Goal: Task Accomplishment & Management: Use online tool/utility

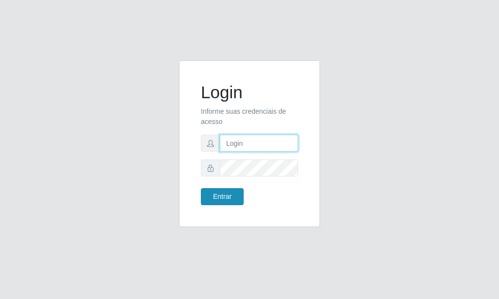
type input "anselmo@B8"
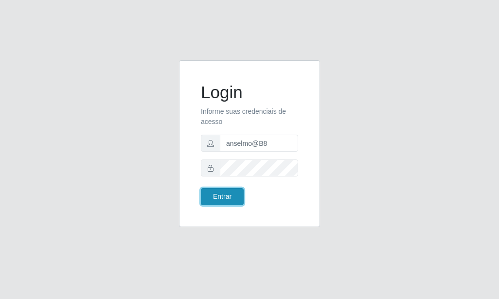
click at [226, 196] on button "Entrar" at bounding box center [222, 196] width 43 height 17
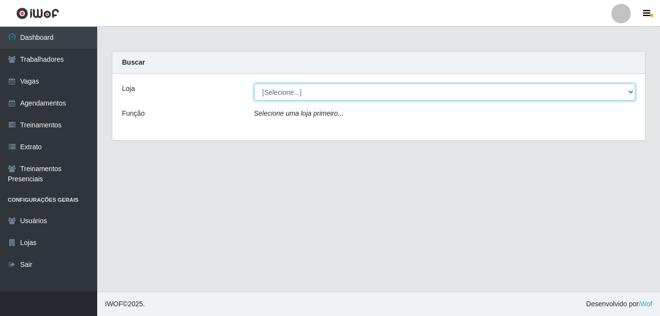
click at [342, 94] on select "[Selecione...] Bemais Supermercados - B8 [PERSON_NAME]" at bounding box center [445, 92] width 382 height 17
select select "413"
click at [254, 84] on select "[Selecione...] Bemais Supermercados - B8 [PERSON_NAME]" at bounding box center [445, 92] width 382 height 17
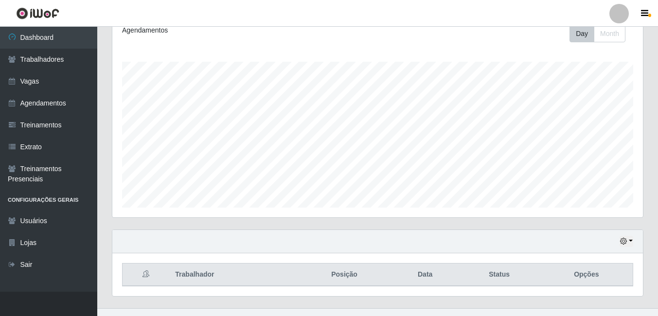
scroll to position [146, 0]
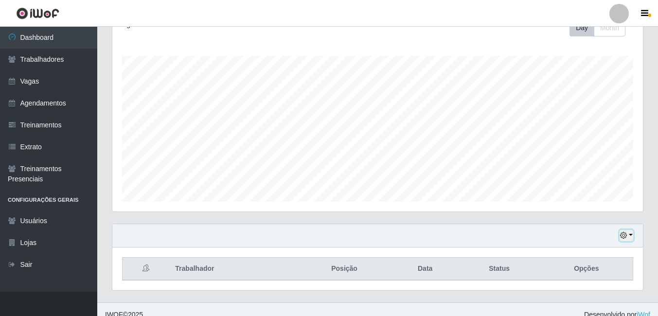
click at [498, 234] on button "button" at bounding box center [626, 235] width 14 height 11
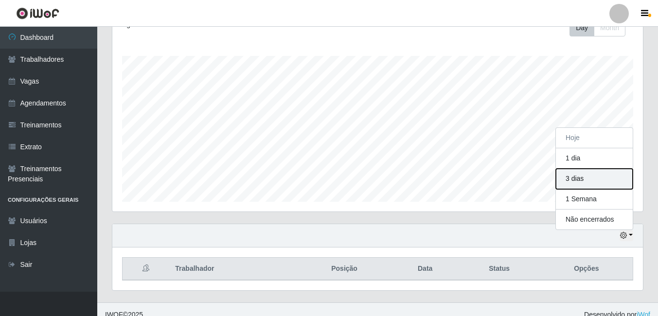
click at [498, 180] on button "3 dias" at bounding box center [594, 179] width 77 height 20
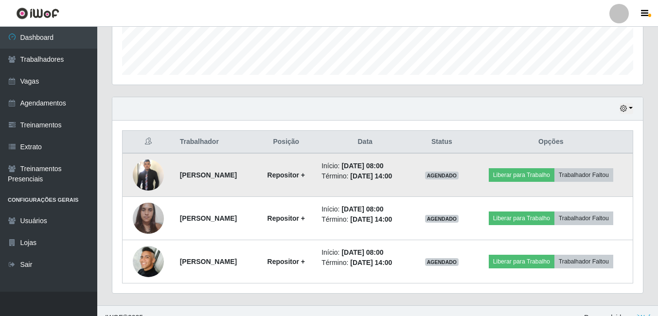
scroll to position [286, 0]
